Goal: Task Accomplishment & Management: Manage account settings

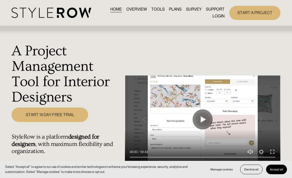
click at [217, 15] on link "LOGIN" at bounding box center [219, 16] width 12 height 7
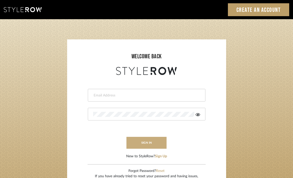
type input "[EMAIL_ADDRESS][DOMAIN_NAME]"
click at [141, 143] on button "sign in" at bounding box center [146, 143] width 40 height 12
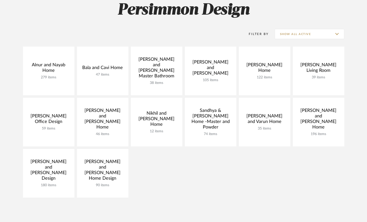
scroll to position [49, 0]
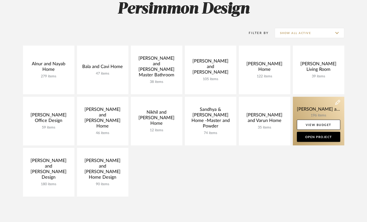
click at [309, 113] on link at bounding box center [318, 121] width 51 height 49
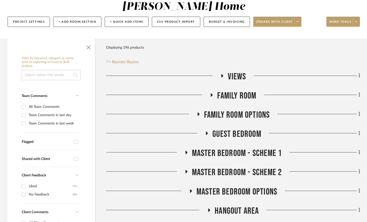
scroll to position [65, 0]
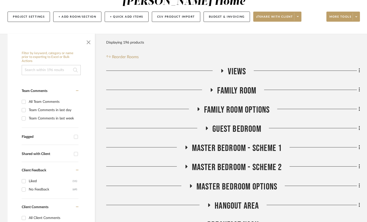
click at [213, 90] on icon at bounding box center [211, 90] width 6 height 4
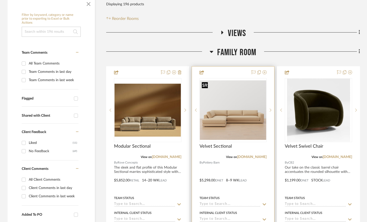
scroll to position [104, 0]
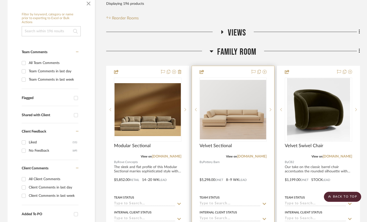
click at [252, 159] on div at bounding box center [233, 176] width 82 height 221
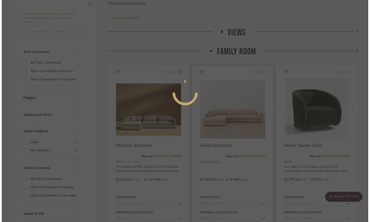
scroll to position [0, 0]
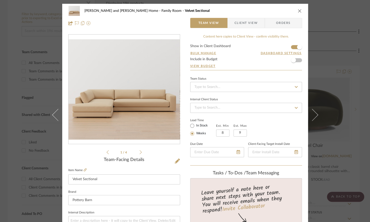
click at [140, 151] on icon at bounding box center [141, 152] width 2 height 4
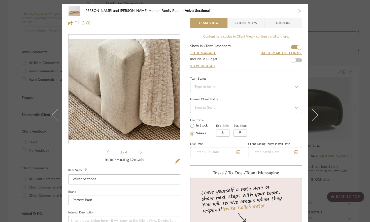
click at [140, 152] on icon at bounding box center [141, 152] width 2 height 5
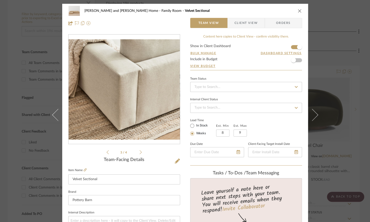
click at [140, 152] on icon at bounding box center [141, 152] width 2 height 5
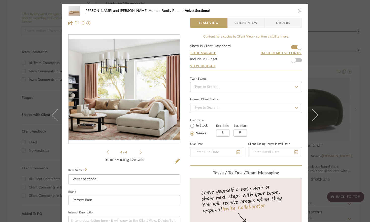
click at [140, 152] on icon at bounding box center [141, 152] width 2 height 5
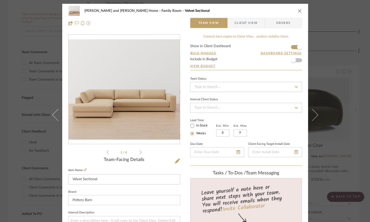
click at [140, 152] on icon at bounding box center [141, 152] width 2 height 5
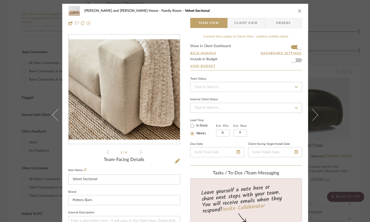
click at [140, 152] on icon at bounding box center [141, 152] width 2 height 5
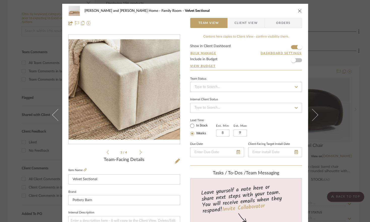
click at [298, 11] on icon "close" at bounding box center [300, 11] width 4 height 4
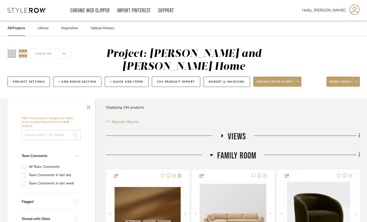
click at [212, 156] on icon at bounding box center [211, 155] width 4 height 6
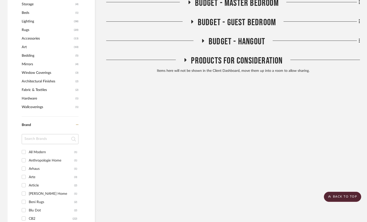
scroll to position [357, 0]
click at [185, 61] on icon at bounding box center [185, 59] width 6 height 4
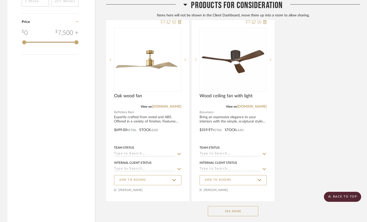
scroll to position [831, 0]
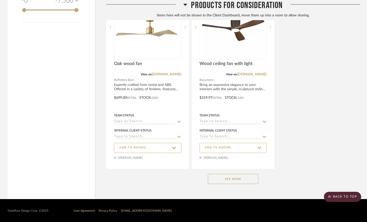
click at [234, 181] on button "See More" at bounding box center [233, 179] width 50 height 10
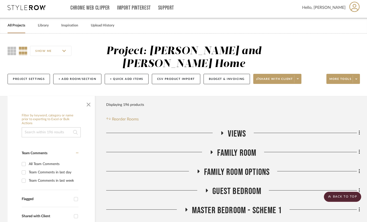
scroll to position [0, 0]
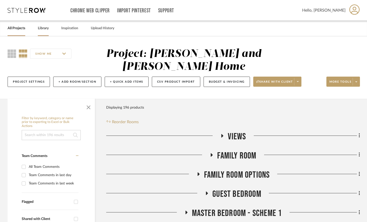
click at [45, 27] on link "Library" at bounding box center [43, 28] width 11 height 7
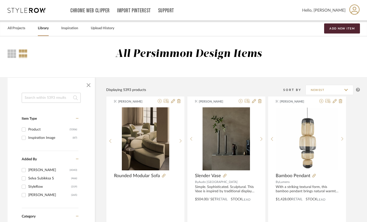
click at [51, 96] on input at bounding box center [51, 98] width 59 height 10
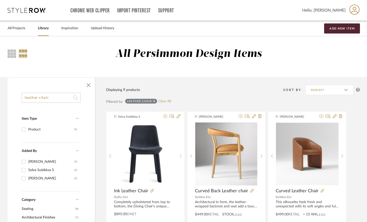
type input "leather chair"
click at [161, 72] on div "All Persimmon Design Items" at bounding box center [183, 56] width 367 height 41
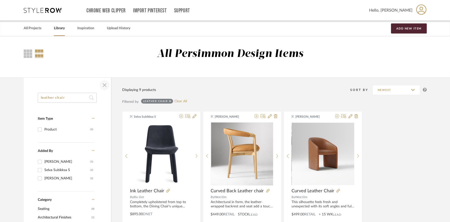
click at [104, 84] on span "button" at bounding box center [105, 85] width 12 height 12
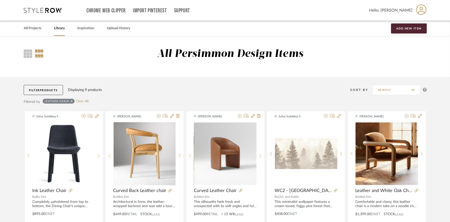
click at [48, 91] on span "Products" at bounding box center [49, 90] width 18 height 3
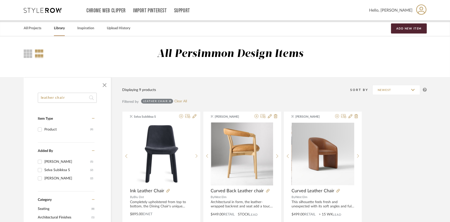
drag, startPoint x: 75, startPoint y: 99, endPoint x: 36, endPoint y: 99, distance: 38.6
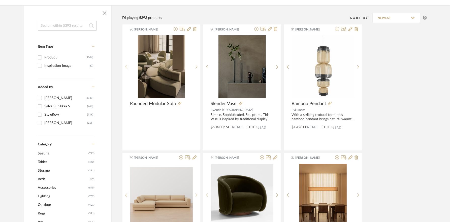
scroll to position [122, 0]
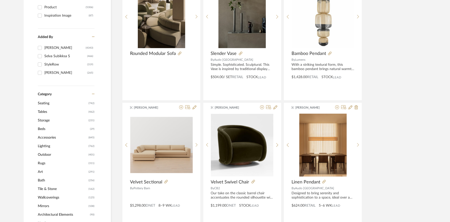
click at [45, 103] on span "Seating" at bounding box center [62, 103] width 49 height 9
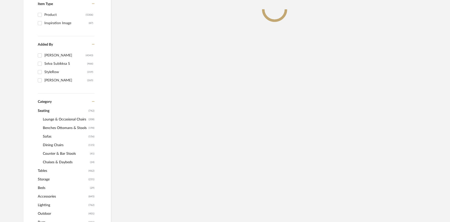
scroll to position [130, 0]
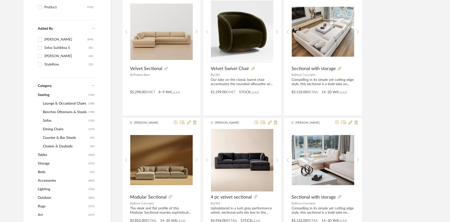
click at [62, 103] on span "Lounge & Occasional Chairs" at bounding box center [65, 103] width 44 height 9
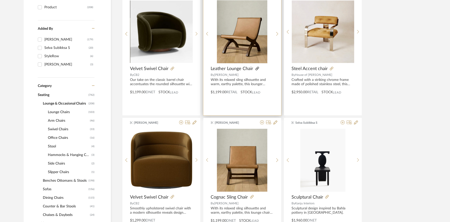
click at [258, 69] on icon at bounding box center [258, 69] width 4 height 4
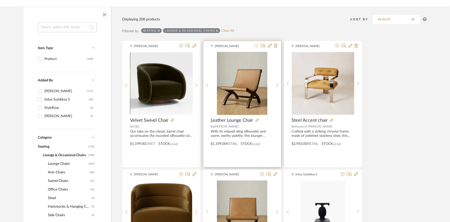
click at [255, 47] on icon at bounding box center [257, 46] width 4 height 4
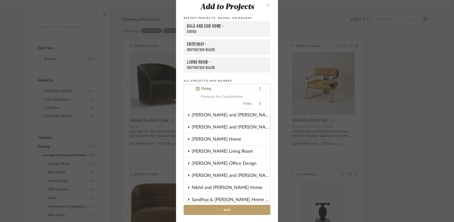
scroll to position [0, 0]
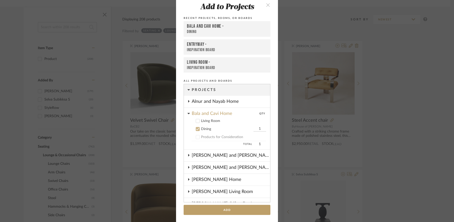
click at [197, 128] on icon at bounding box center [197, 129] width 3 height 3
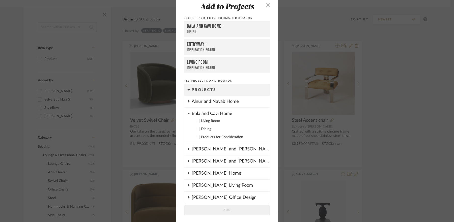
click at [188, 113] on cdk-nested-tree-node "Bala and Cavi Home Living Room Dining Products for Consideration" at bounding box center [227, 126] width 86 height 36
click at [187, 113] on icon at bounding box center [188, 113] width 2 height 1
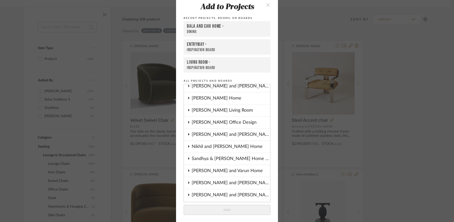
scroll to position [54, 0]
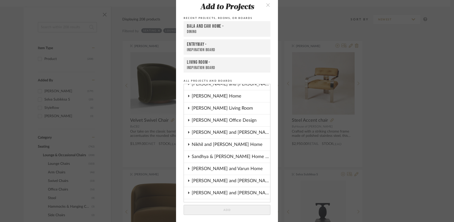
click at [188, 180] on icon at bounding box center [188, 180] width 1 height 2
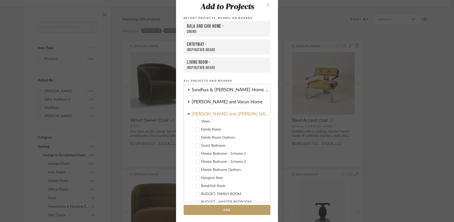
scroll to position [124, 0]
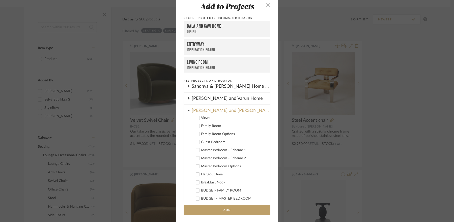
click at [196, 127] on label "Family Room" at bounding box center [228, 126] width 75 height 5
click at [225, 207] on button "Add" at bounding box center [227, 210] width 87 height 10
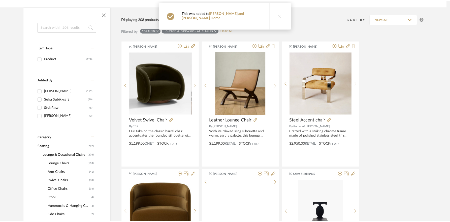
scroll to position [78, 0]
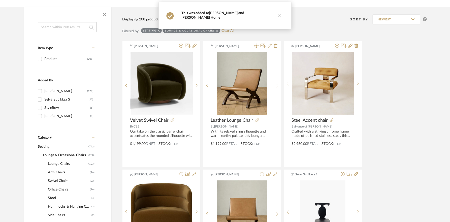
click at [241, 12] on link "Sharika and Ashish Home" at bounding box center [212, 15] width 63 height 8
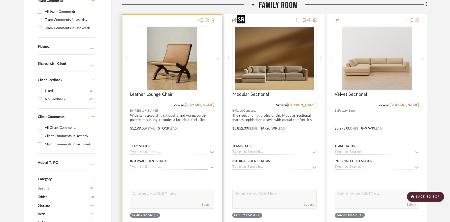
scroll to position [157, 0]
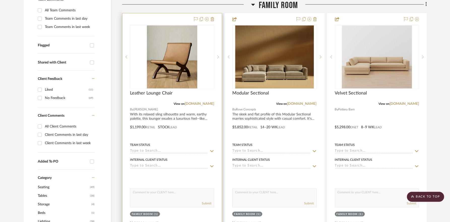
click at [181, 103] on div at bounding box center [172, 123] width 99 height 221
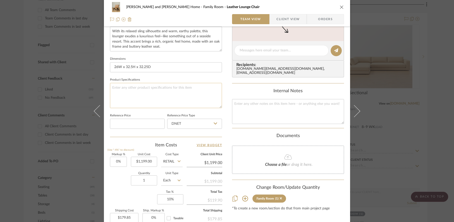
scroll to position [246, 0]
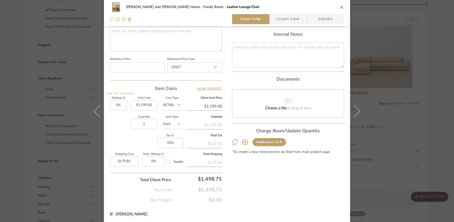
click at [370, 57] on div "Sharika and Ashish Home Family Room Leather Lounge Chair Team View Client View …" at bounding box center [227, 111] width 454 height 222
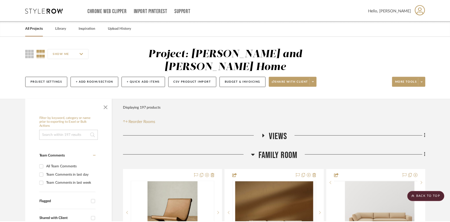
scroll to position [157, 0]
